Goal: Information Seeking & Learning: Learn about a topic

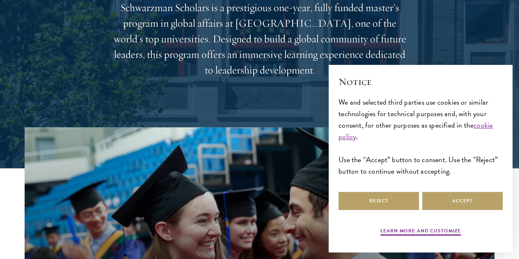
click at [371, 208] on div "Learn more and customize Reject Accept" at bounding box center [420, 214] width 164 height 48
click at [373, 203] on button "Reject" at bounding box center [378, 200] width 80 height 18
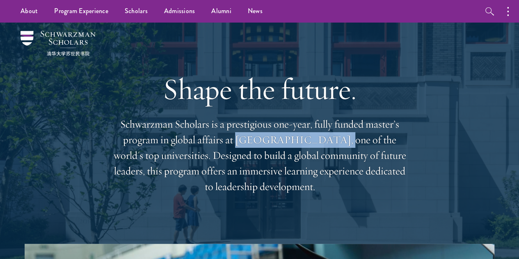
drag, startPoint x: 289, startPoint y: 146, endPoint x: 381, endPoint y: 139, distance: 92.1
click at [381, 139] on p "Schwarzman Scholars is a prestigious one-year, fully funded master’s program in…" at bounding box center [259, 155] width 295 height 78
copy p "Tsinghua University"
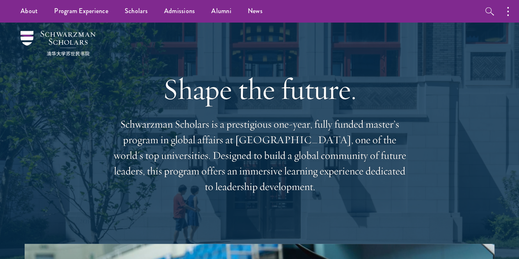
click at [269, 219] on div "Shape the future. Schwarzman Scholars is a prestigious one-year, fully funded m…" at bounding box center [259, 133] width 295 height 221
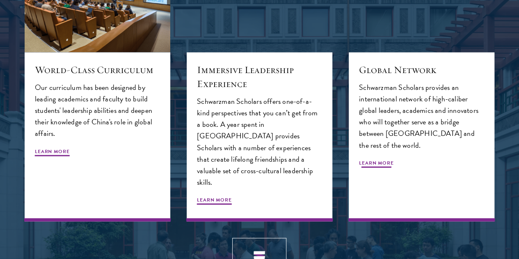
scroll to position [851, 0]
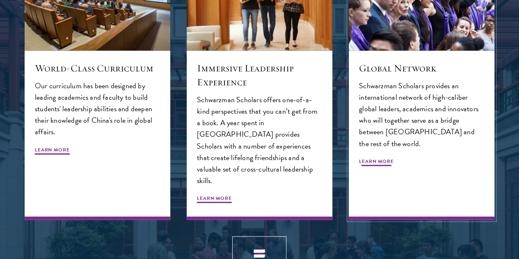
click at [374, 208] on div "Global Network Schwarzman Scholars provides an international network of high-ca…" at bounding box center [422, 135] width 146 height 169
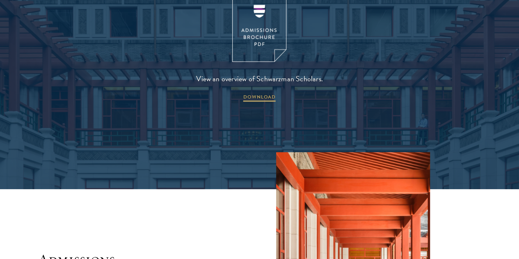
scroll to position [1099, 0]
